Goal: Find specific page/section: Find specific page/section

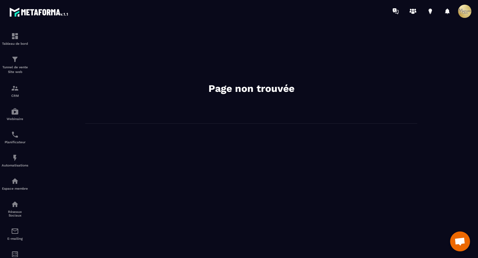
click at [79, 134] on div "Page non trouvée" at bounding box center [251, 140] width 441 height 223
click at [13, 95] on p "CRM" at bounding box center [15, 96] width 27 height 4
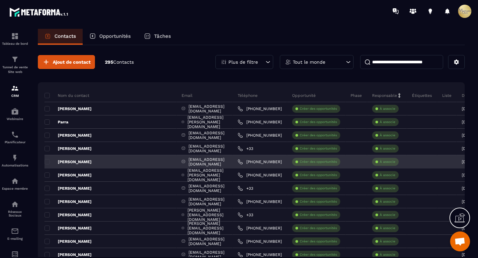
click at [72, 161] on p "[PERSON_NAME]" at bounding box center [68, 161] width 47 height 5
